Goal: Task Accomplishment & Management: Use online tool/utility

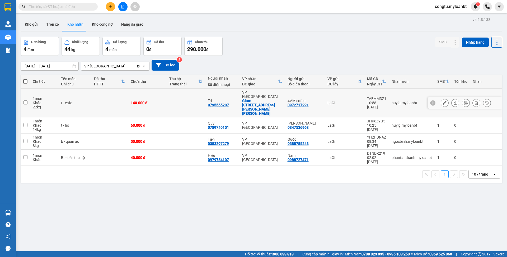
click at [453, 101] on icon at bounding box center [455, 103] width 4 height 4
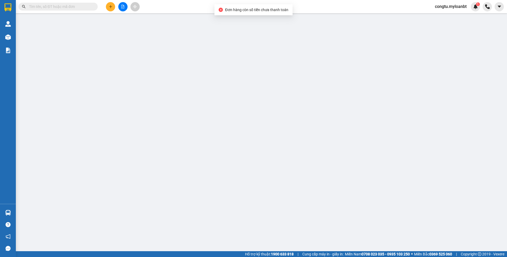
click at [436, 158] on div "SỬA ĐƠN HÀNG Lịch sử Ảnh kiện hàng Yêu cầu xuất hóa đơn điện tử Total Paid Fee …" at bounding box center [253, 128] width 507 height 257
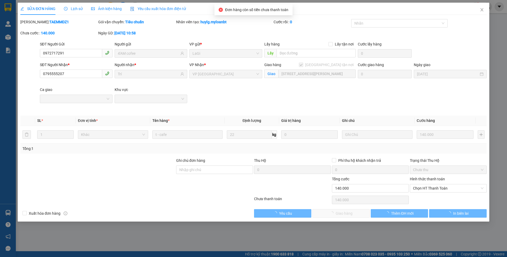
type input "0972717291"
type input "4'AM cofee"
type input "0795555207"
type input "Trí"
checkbox input "true"
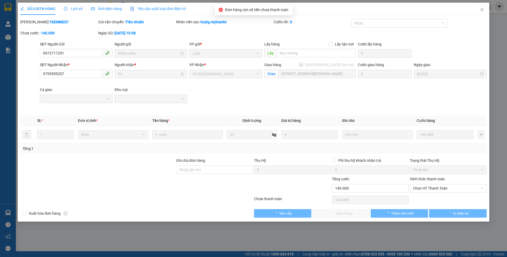
type input "93/2 Nguyễn Hoàng, An Phú, TĐ"
type input "140.000"
click at [437, 191] on span "Chọn HT Thanh Toán" at bounding box center [448, 188] width 70 height 8
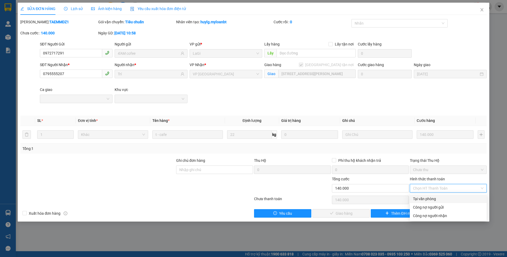
click at [424, 200] on div "Tại văn phòng" at bounding box center [448, 199] width 70 height 6
type input "0"
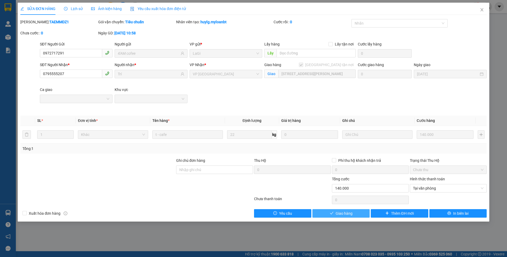
drag, startPoint x: 348, startPoint y: 213, endPoint x: 423, endPoint y: 183, distance: 80.4
click at [348, 213] on span "Giao hàng" at bounding box center [343, 213] width 17 height 6
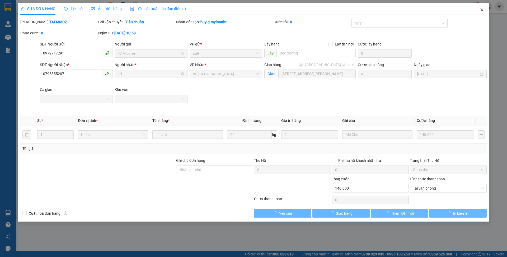
click at [480, 11] on icon "close" at bounding box center [482, 10] width 4 height 4
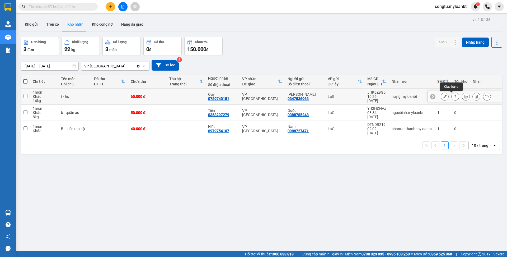
click at [451, 96] on button at bounding box center [454, 96] width 7 height 9
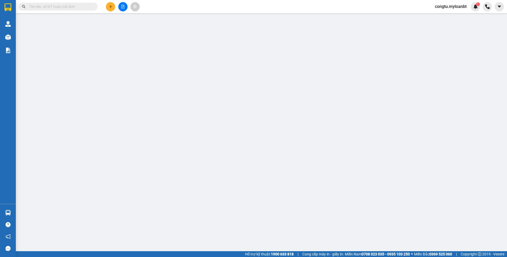
type input "0347536963"
type input "[PERSON_NAME]"
type input "0789740151"
type input "Quý"
type input "60.000"
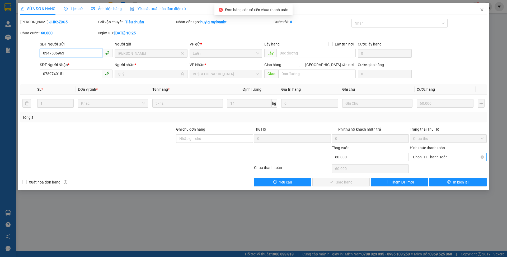
click at [436, 160] on span "Chọn HT Thanh Toán" at bounding box center [448, 157] width 70 height 8
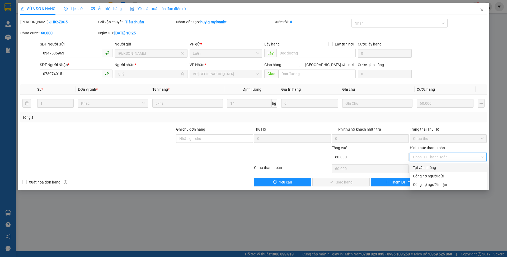
click at [434, 168] on div "Tại văn phòng" at bounding box center [448, 167] width 70 height 6
type input "0"
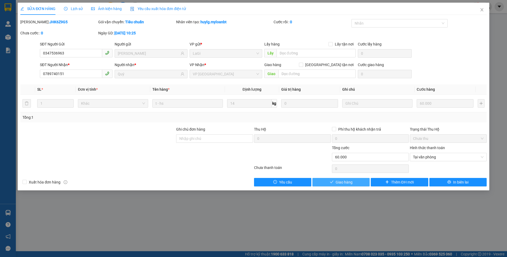
click at [342, 182] on span "Giao hàng" at bounding box center [343, 182] width 17 height 6
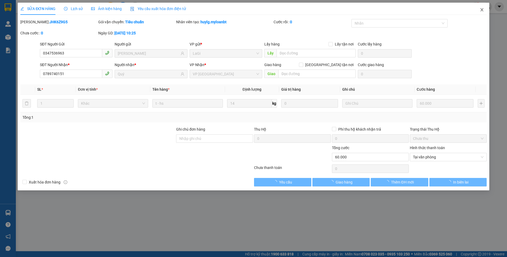
click at [480, 11] on icon "close" at bounding box center [482, 10] width 4 height 4
click at [481, 11] on icon "close" at bounding box center [482, 10] width 4 height 4
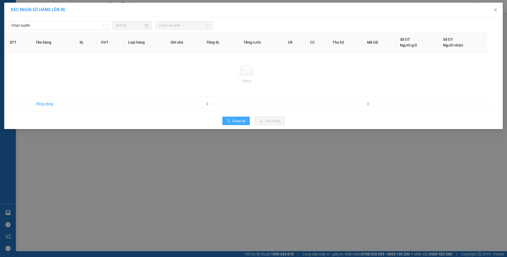
click at [231, 121] on button "Quay lại" at bounding box center [235, 120] width 27 height 8
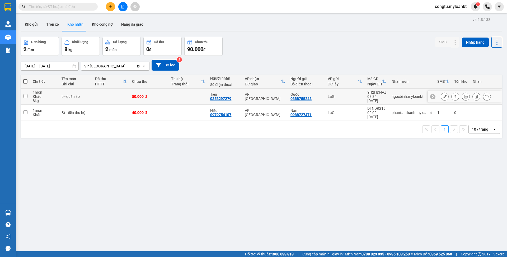
click at [452, 98] on button at bounding box center [454, 96] width 7 height 9
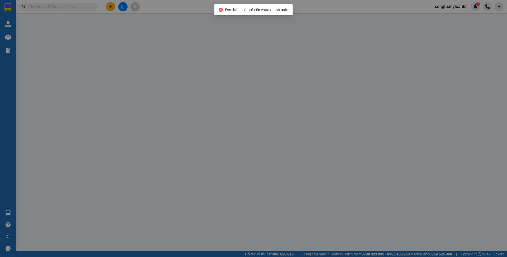
type input "0388785248"
type input "Quốc"
type input "0353297279"
type input "Tiên"
type input "50.000"
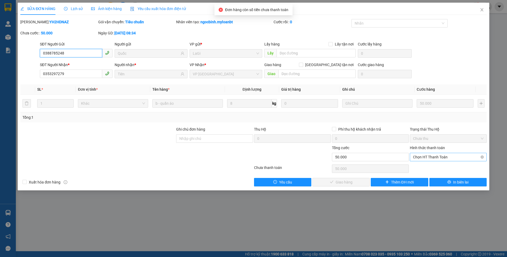
click at [454, 158] on span "Chọn HT Thanh Toán" at bounding box center [448, 157] width 70 height 8
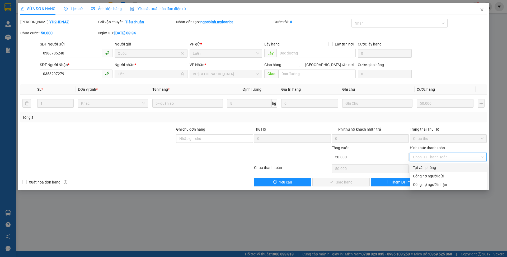
click at [443, 167] on div "Tại văn phòng" at bounding box center [448, 167] width 70 height 6
type input "0"
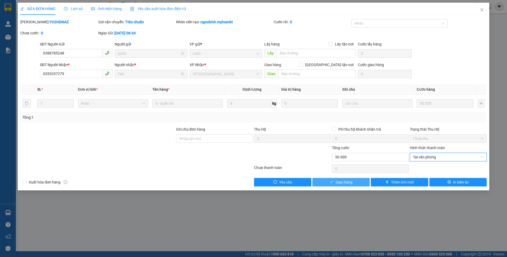
drag, startPoint x: 340, startPoint y: 177, endPoint x: 343, endPoint y: 179, distance: 3.6
click at [341, 178] on div "Giao hàng" at bounding box center [341, 182] width 58 height 8
click at [343, 179] on span "Giao hàng" at bounding box center [343, 182] width 17 height 6
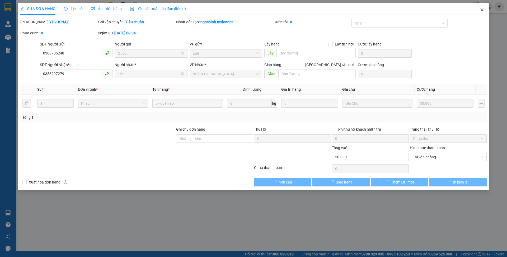
click at [479, 8] on span "Close" at bounding box center [481, 10] width 15 height 15
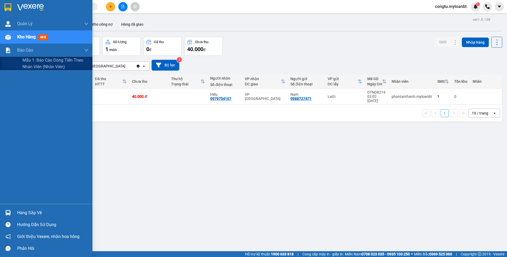
drag, startPoint x: 42, startPoint y: 60, endPoint x: 67, endPoint y: 79, distance: 30.9
click at [42, 61] on span "Mẫu 1: Báo cáo dòng tiền theo nhân viên (Nhân viên)" at bounding box center [55, 63] width 66 height 13
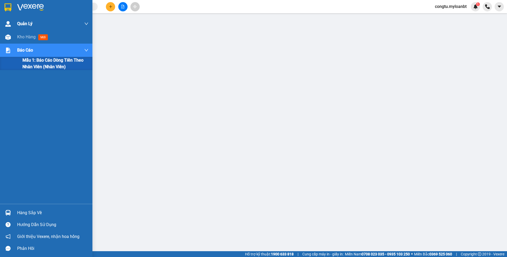
drag, startPoint x: 17, startPoint y: 41, endPoint x: 39, endPoint y: 27, distance: 25.9
click at [17, 40] on div "Kho hàng mới" at bounding box center [46, 36] width 92 height 13
click at [23, 39] on div "Kho hàng mới" at bounding box center [33, 37] width 33 height 7
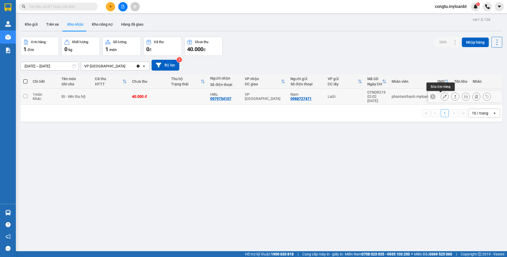
drag, startPoint x: 437, startPoint y: 96, endPoint x: 443, endPoint y: 97, distance: 6.7
click at [441, 96] on button at bounding box center [444, 96] width 7 height 9
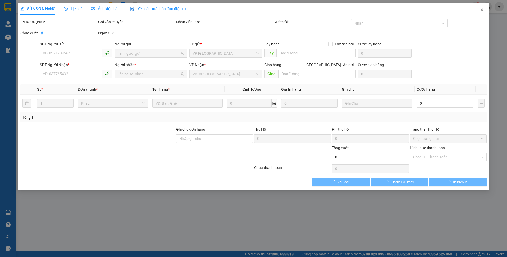
type input "0988727471"
type input "Nam"
type input "0979754107"
type input "Hiếu"
type input "40.000"
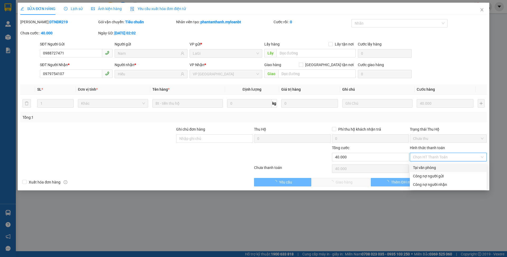
click at [425, 164] on div "Tại văn phòng" at bounding box center [448, 167] width 77 height 8
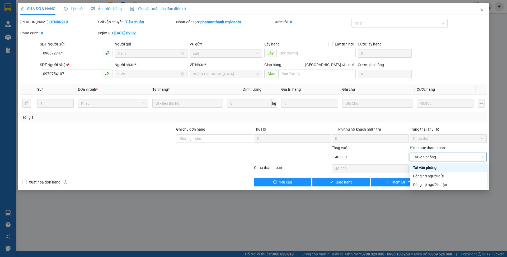
type input "0"
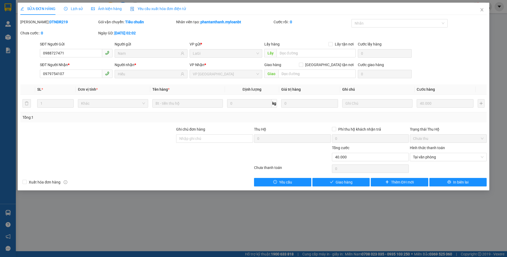
drag, startPoint x: 424, startPoint y: 166, endPoint x: 396, endPoint y: 167, distance: 28.0
click at [423, 166] on div at bounding box center [448, 168] width 78 height 11
drag, startPoint x: 355, startPoint y: 181, endPoint x: 425, endPoint y: 130, distance: 87.0
click at [356, 181] on button "Giao hàng" at bounding box center [340, 182] width 57 height 8
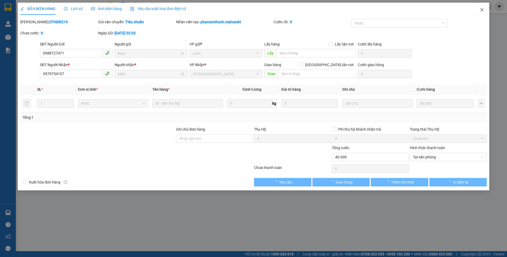
click at [484, 7] on span "Close" at bounding box center [481, 10] width 15 height 15
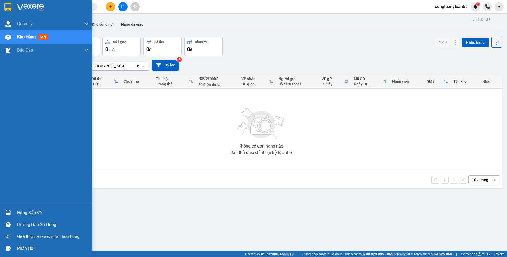
click at [34, 208] on div "Hàng sắp về" at bounding box center [46, 212] width 92 height 12
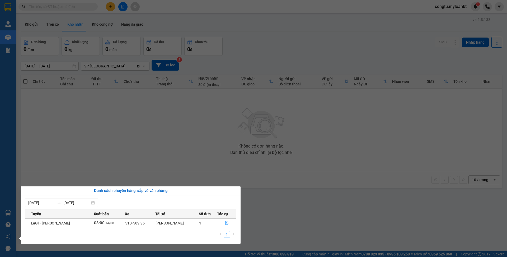
click at [179, 140] on section "Kết quả tìm kiếm ( 0 ) Bộ lọc No Data congtu.myloanbt 1 Quản Lý Quản lý giao nh…" at bounding box center [253, 128] width 507 height 257
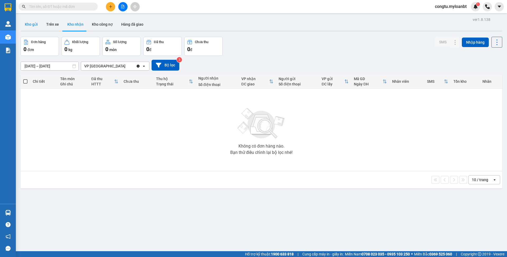
click at [30, 26] on button "Kho gửi" at bounding box center [31, 24] width 21 height 13
